Goal: Contribute content

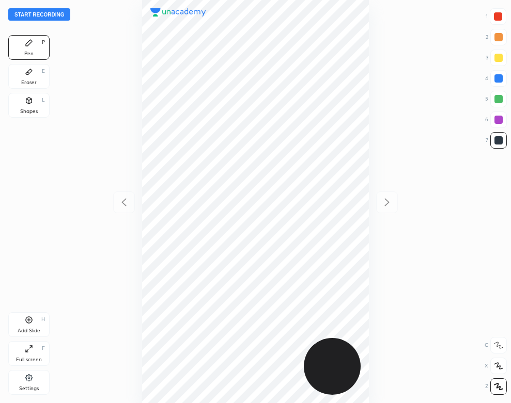
scroll to position [403, 345]
click at [58, 12] on button "Start recording" at bounding box center [39, 14] width 62 height 12
click at [24, 80] on div "Eraser" at bounding box center [28, 82] width 15 height 5
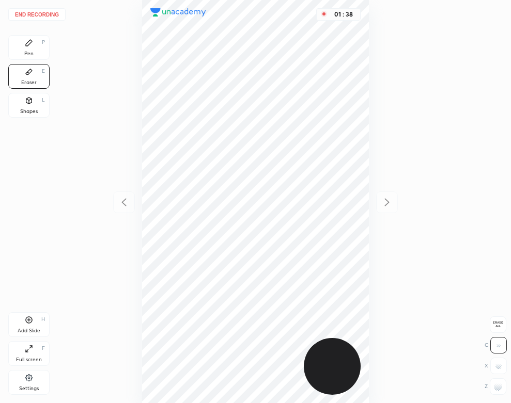
click at [33, 45] on div "Pen P" at bounding box center [28, 47] width 41 height 25
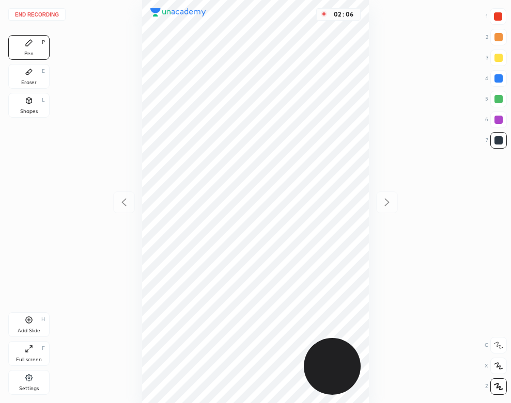
click at [30, 330] on div "Add Slide" at bounding box center [29, 330] width 23 height 5
click at [33, 105] on div "Shapes L" at bounding box center [28, 105] width 41 height 25
click at [33, 50] on div "Pen P" at bounding box center [28, 47] width 41 height 25
click at [45, 15] on button "End recording" at bounding box center [36, 14] width 57 height 12
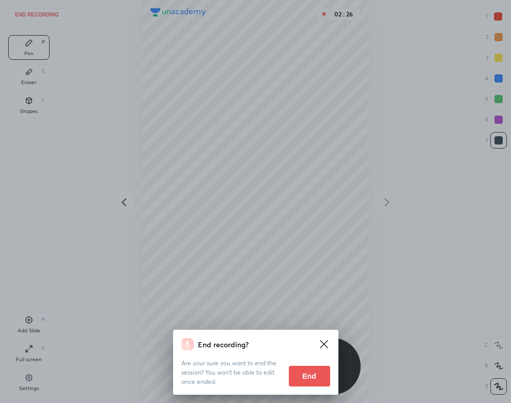
click at [321, 375] on button "End" at bounding box center [309, 376] width 41 height 21
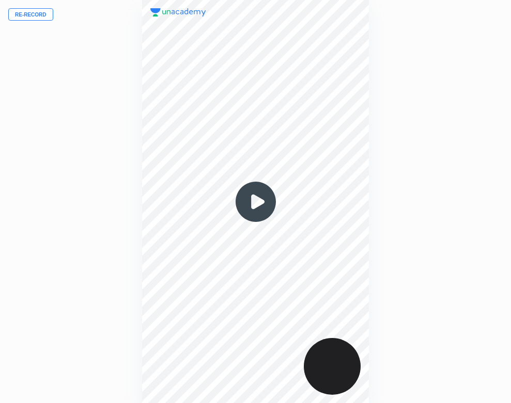
click at [251, 202] on img at bounding box center [256, 202] width 50 height 50
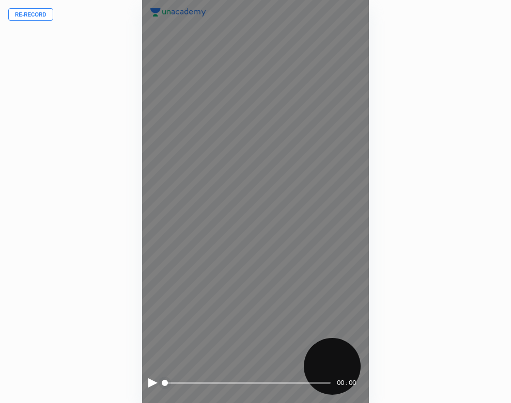
click at [147, 383] on div "00 : 00" at bounding box center [255, 201] width 227 height 403
click at [151, 383] on div at bounding box center [152, 382] width 9 height 9
